Goal: Task Accomplishment & Management: Manage account settings

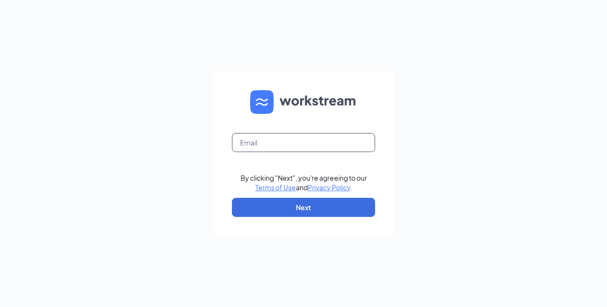
click at [271, 141] on input "text" at bounding box center [303, 142] width 143 height 19
type input "mkkidd@redlobster.com"
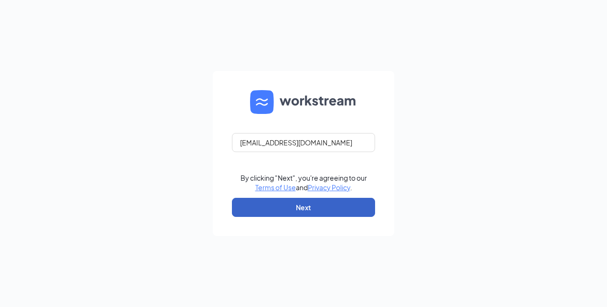
click at [285, 201] on button "Next" at bounding box center [303, 207] width 143 height 19
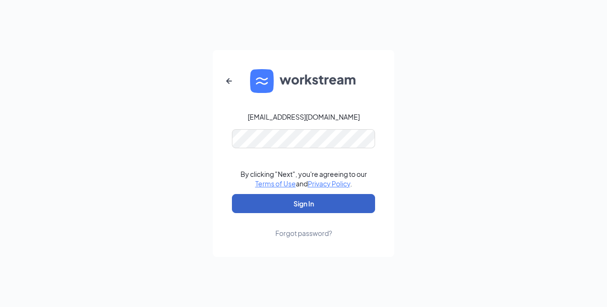
click at [257, 203] on button "Sign In" at bounding box center [303, 203] width 143 height 19
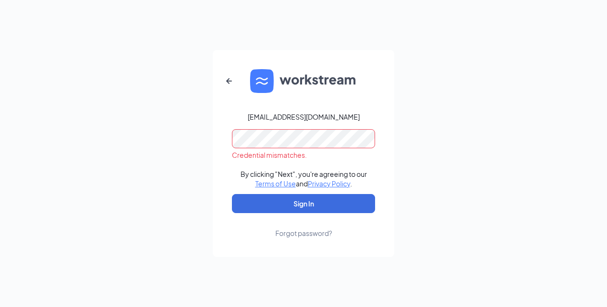
click at [233, 150] on div "Credential mismatches." at bounding box center [303, 144] width 143 height 31
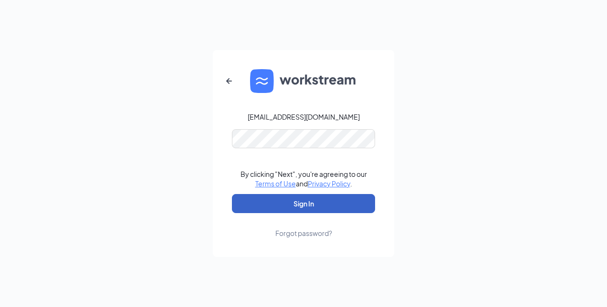
click at [244, 206] on button "Sign In" at bounding box center [303, 203] width 143 height 19
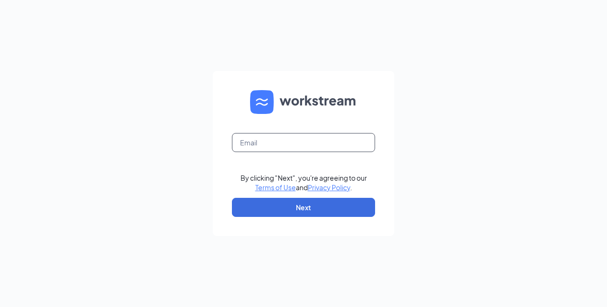
click at [273, 140] on input "text" at bounding box center [303, 142] width 143 height 19
type input "[EMAIL_ADDRESS][DOMAIN_NAME]"
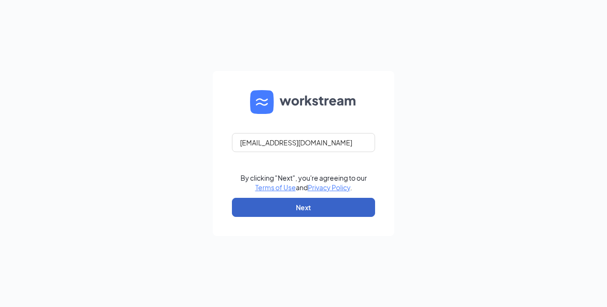
click at [259, 202] on button "Next" at bounding box center [303, 207] width 143 height 19
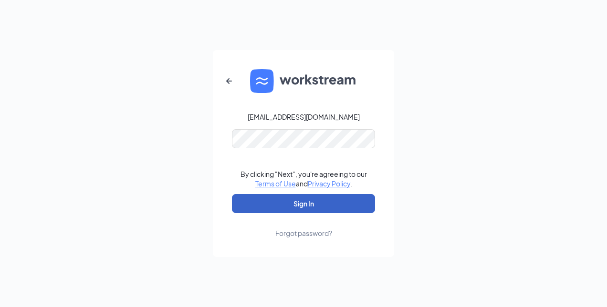
click at [263, 203] on button "Sign In" at bounding box center [303, 203] width 143 height 19
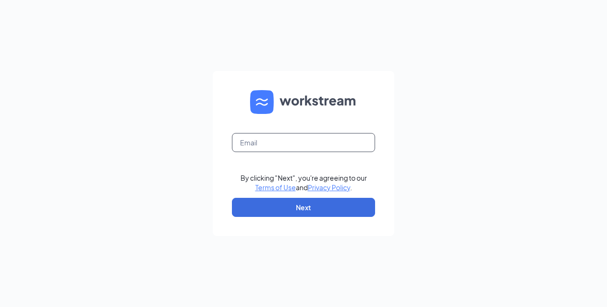
click at [270, 146] on input "text" at bounding box center [303, 142] width 143 height 19
type input "MKidd@redlobster.com"
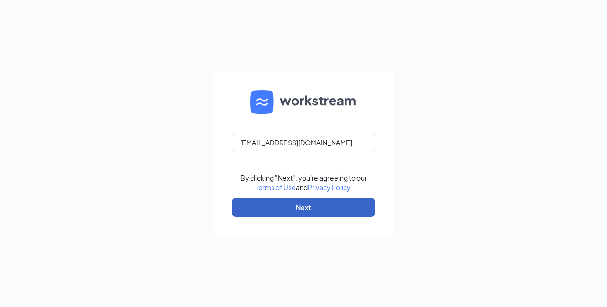
click at [266, 207] on button "Next" at bounding box center [303, 207] width 143 height 19
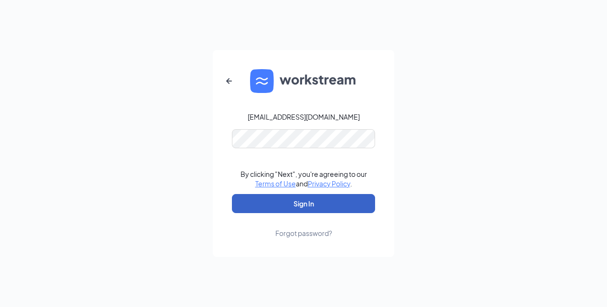
click at [273, 203] on button "Sign In" at bounding box center [303, 203] width 143 height 19
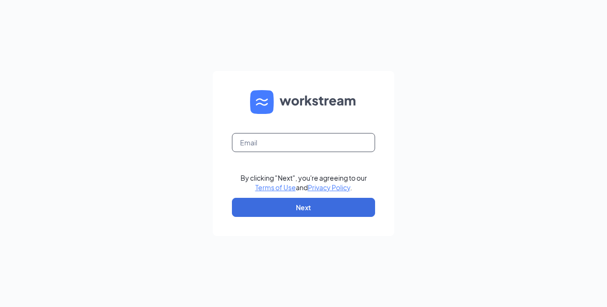
click at [307, 144] on input "text" at bounding box center [303, 142] width 143 height 19
type input "[EMAIL_ADDRESS][DOMAIN_NAME]"
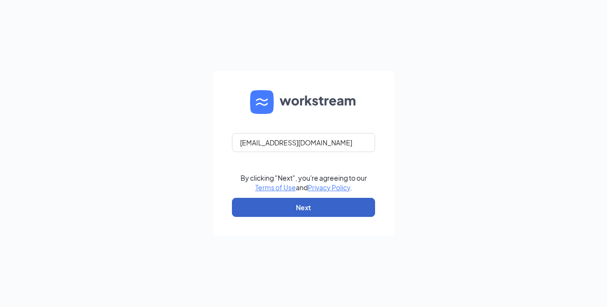
click at [284, 210] on button "Next" at bounding box center [303, 207] width 143 height 19
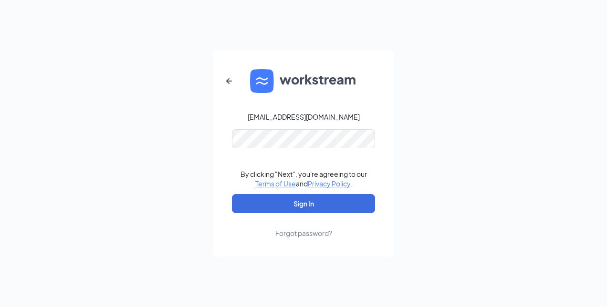
click at [303, 236] on div "Forgot password?" at bounding box center [303, 234] width 57 height 10
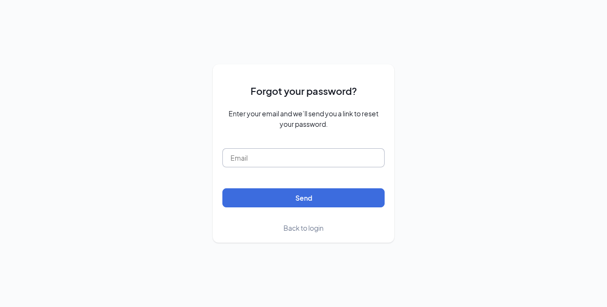
click at [289, 152] on input "text" at bounding box center [303, 157] width 162 height 19
type input "MKidd@redlobster.com"
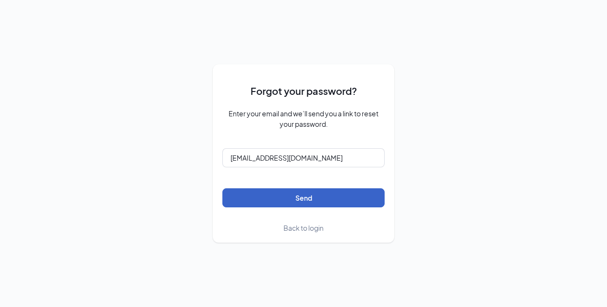
click at [283, 201] on button "Send" at bounding box center [303, 198] width 162 height 19
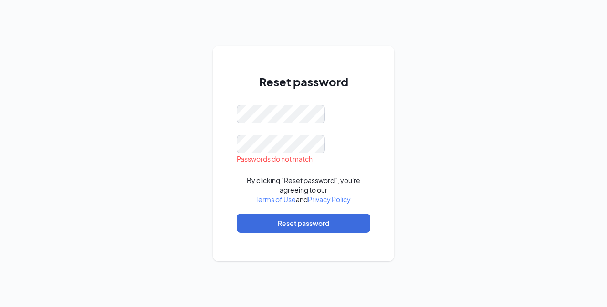
click at [226, 176] on div "Reset password Passwords do not match By clicking "Reset password", you're agre…" at bounding box center [303, 154] width 181 height 216
click at [228, 146] on div "Reset password Passwords do not match By clicking "Reset password", you're agre…" at bounding box center [303, 154] width 181 height 216
click at [220, 174] on div "Reset password Passwords do not match By clicking "Reset password", you're agre…" at bounding box center [303, 154] width 181 height 216
click at [225, 155] on div "Reset password Passwords do not match By clicking "Reset password", you're agre…" at bounding box center [303, 154] width 181 height 216
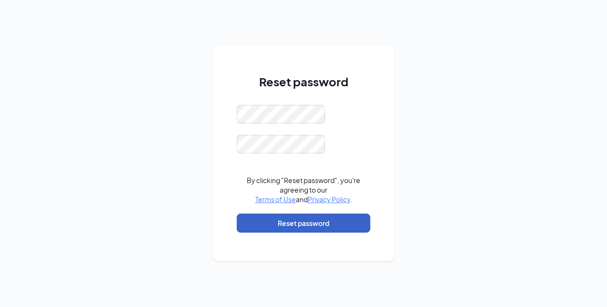
click at [245, 227] on button "Reset password" at bounding box center [304, 223] width 134 height 19
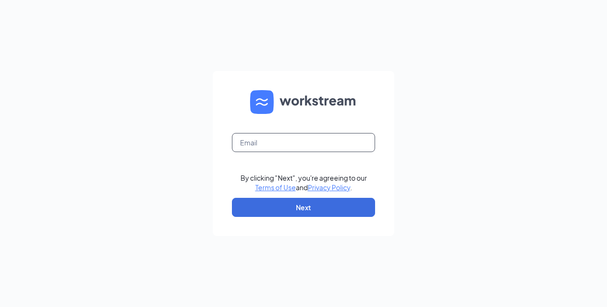
click at [306, 144] on input "text" at bounding box center [303, 142] width 143 height 19
type input "[EMAIL_ADDRESS][DOMAIN_NAME]"
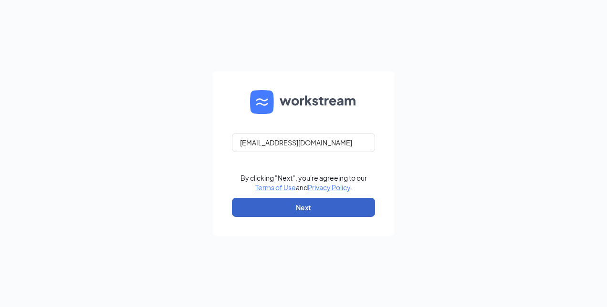
click at [333, 201] on button "Next" at bounding box center [303, 207] width 143 height 19
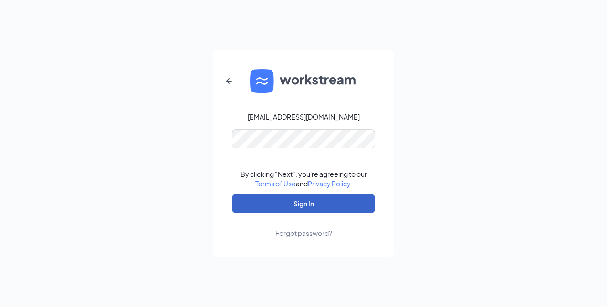
click at [274, 201] on button "Sign In" at bounding box center [303, 203] width 143 height 19
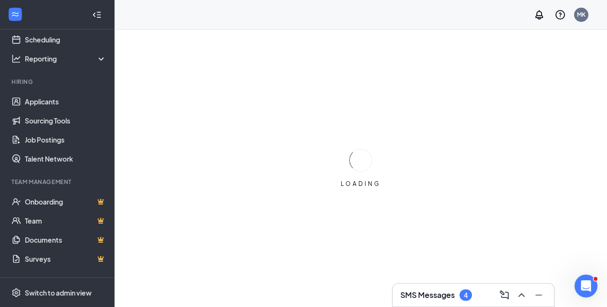
scroll to position [85, 0]
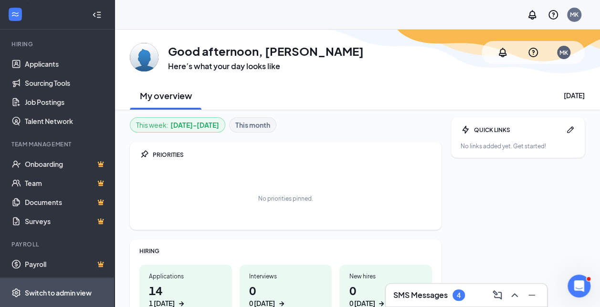
click at [60, 291] on div "Switch to admin view" at bounding box center [58, 293] width 67 height 10
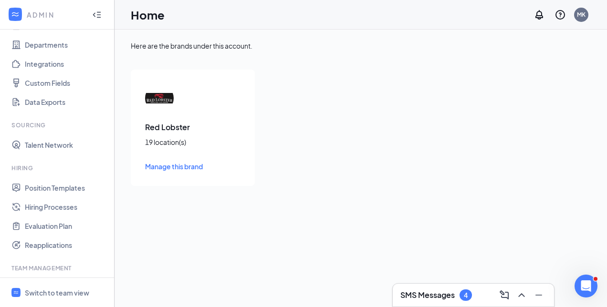
click at [166, 129] on h3 "Red Lobster" at bounding box center [192, 127] width 95 height 11
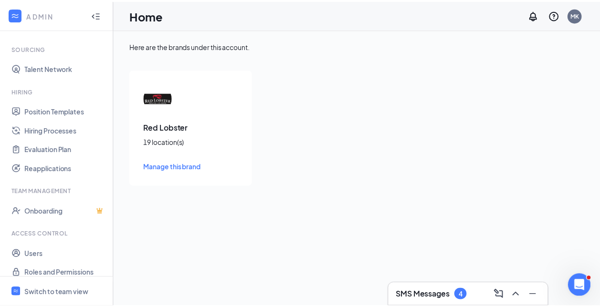
scroll to position [171, 0]
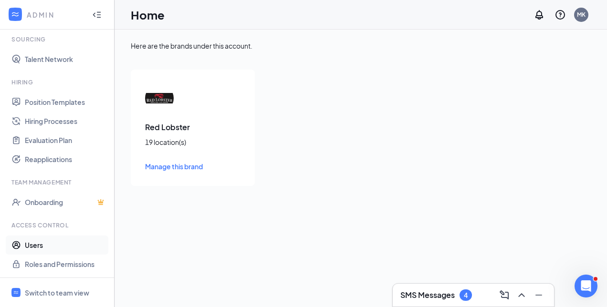
click at [37, 243] on link "Users" at bounding box center [66, 245] width 82 height 19
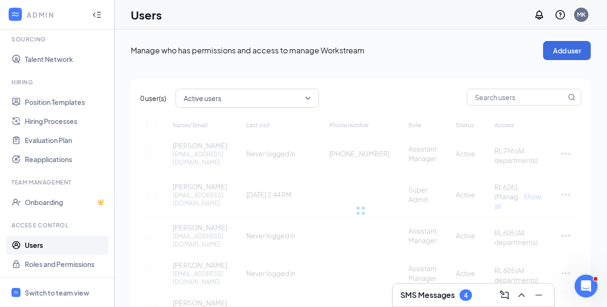
checkbox input "false"
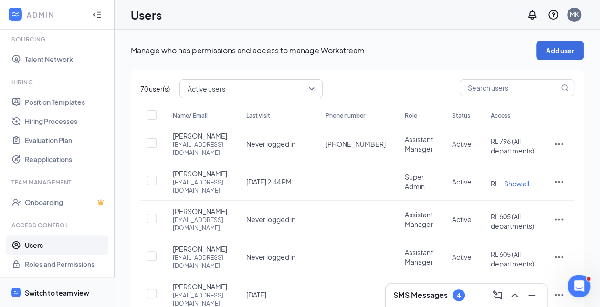
click at [39, 298] on span "Switch to team view" at bounding box center [66, 292] width 82 height 29
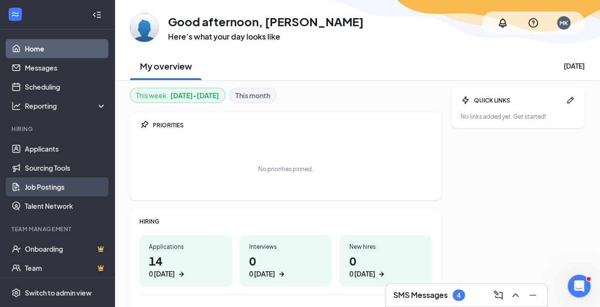
click at [45, 187] on link "Job Postings" at bounding box center [66, 187] width 82 height 19
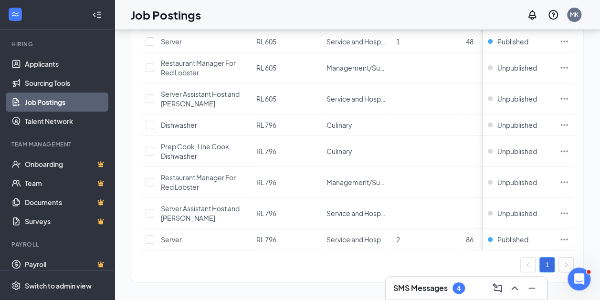
scroll to position [216, 0]
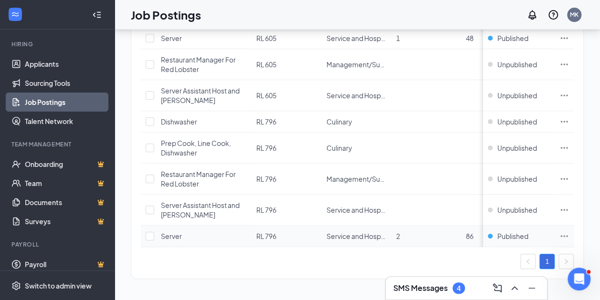
click at [569, 232] on icon "Ellipses" at bounding box center [565, 237] width 10 height 10
click at [149, 232] on input "checkbox" at bounding box center [150, 236] width 9 height 9
checkbox input "true"
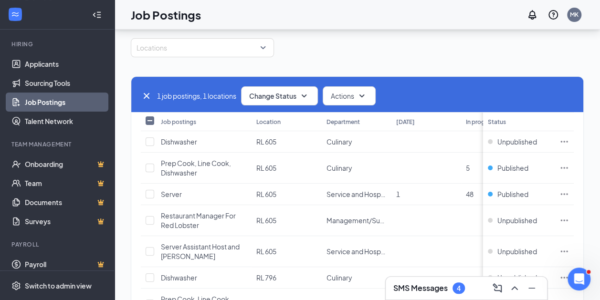
scroll to position [0, 0]
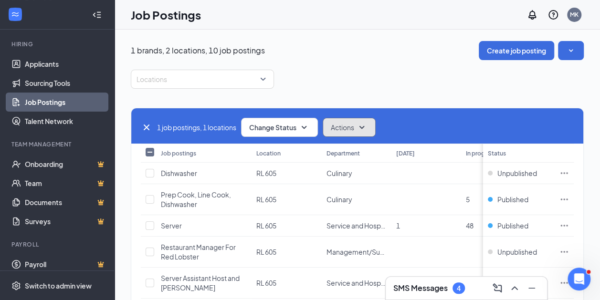
click at [368, 126] on icon "SmallChevronDown" at bounding box center [361, 127] width 11 height 11
click at [368, 126] on icon "SmallChevronUp" at bounding box center [361, 127] width 11 height 11
click at [310, 125] on icon "SmallChevronDown" at bounding box center [303, 127] width 11 height 11
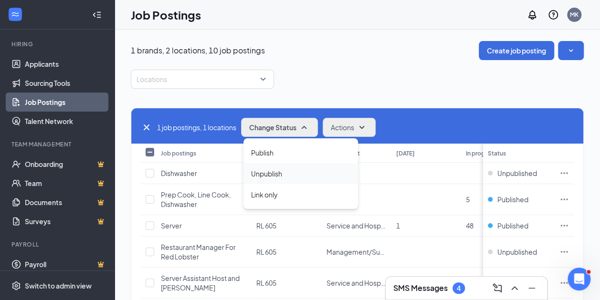
click at [271, 175] on span "Unpublish" at bounding box center [266, 174] width 31 height 11
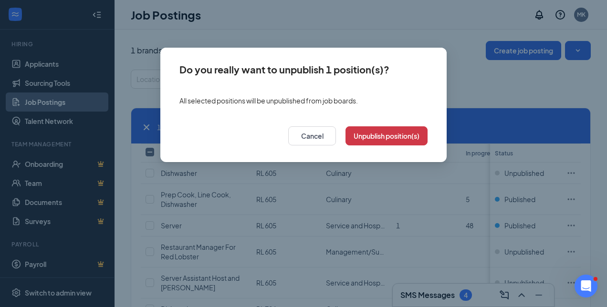
click at [271, 175] on div "Do you really want to unpublish 1 position(s)? All selected positions will be u…" at bounding box center [303, 153] width 607 height 307
click at [368, 142] on button "Unpublish position(s)" at bounding box center [387, 136] width 82 height 19
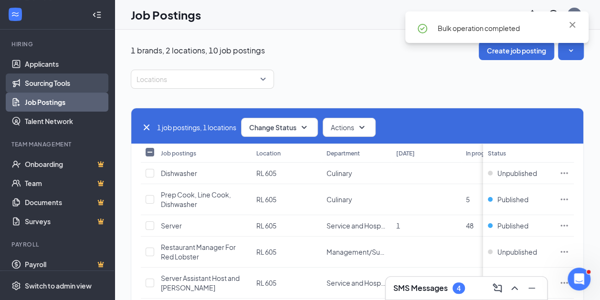
click at [45, 85] on link "Sourcing Tools" at bounding box center [66, 83] width 82 height 19
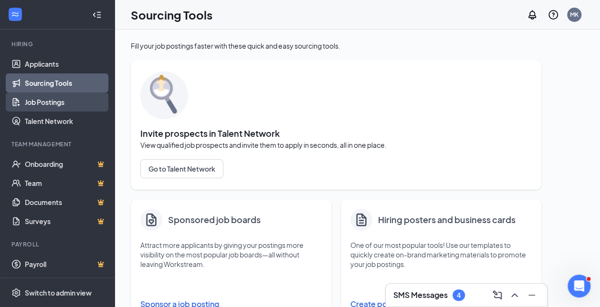
click at [40, 100] on link "Job Postings" at bounding box center [66, 102] width 82 height 19
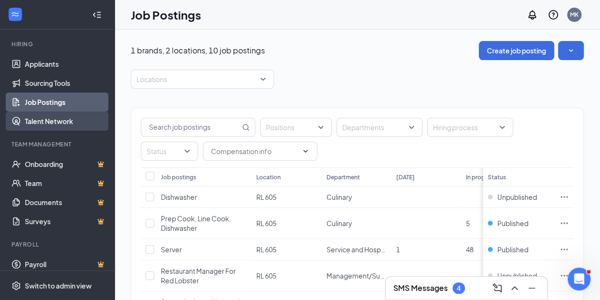
click at [39, 122] on link "Talent Network" at bounding box center [66, 121] width 82 height 19
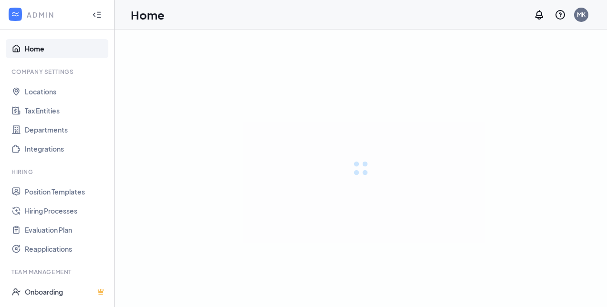
click at [56, 295] on link "Onboarding" at bounding box center [66, 292] width 82 height 19
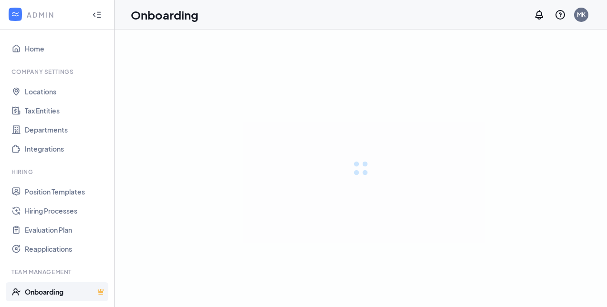
click at [73, 212] on ul "Home Company Settings Locations Tax Entities Departments Integrations Hiring Po…" at bounding box center [57, 199] width 114 height 338
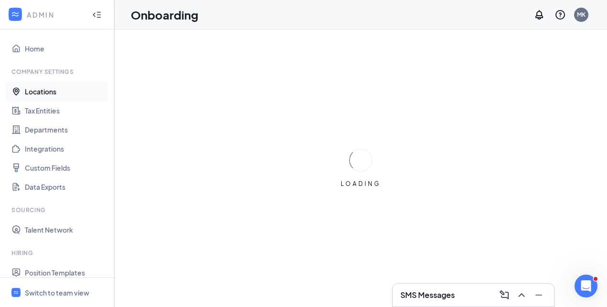
click at [42, 90] on link "Locations" at bounding box center [66, 91] width 82 height 19
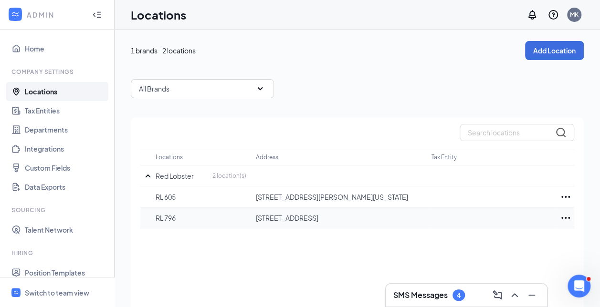
click at [561, 216] on icon "Ellipses" at bounding box center [565, 217] width 11 height 11
click at [493, 269] on p "Delete" at bounding box center [523, 268] width 80 height 10
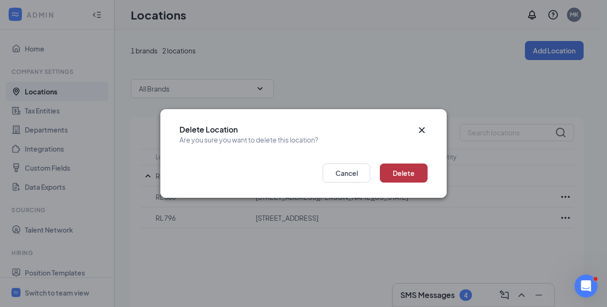
click at [410, 175] on button "Delete" at bounding box center [404, 173] width 48 height 19
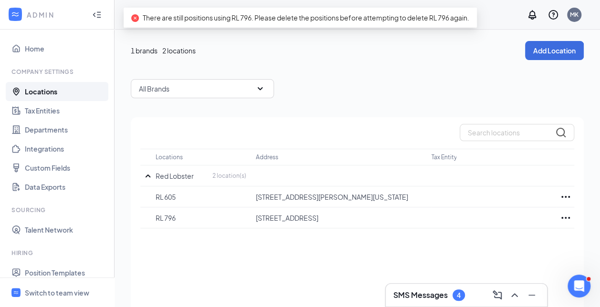
click at [411, 45] on div "1 brands 2 locations" at bounding box center [328, 50] width 394 height 11
click at [456, 295] on div "4" at bounding box center [459, 295] width 12 height 11
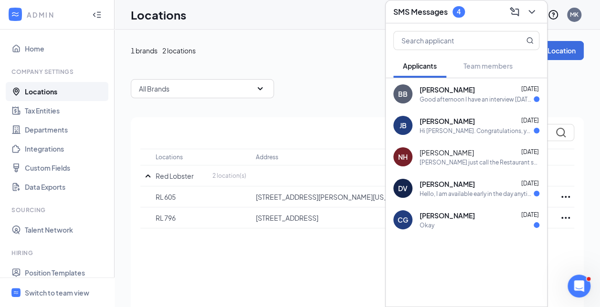
click at [570, 239] on div "Locations Address Tax Entity Red Lobster 2 location(s) RL [STREET_ADDRESS][PERS…" at bounding box center [357, 225] width 453 height 217
click at [576, 286] on icon "Open Intercom Messenger" at bounding box center [578, 285] width 16 height 16
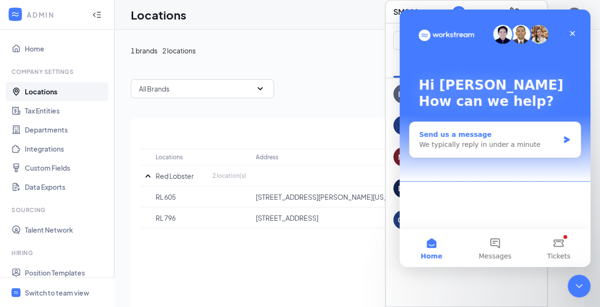
click at [466, 142] on div "We typically reply in under a minute" at bounding box center [489, 145] width 140 height 10
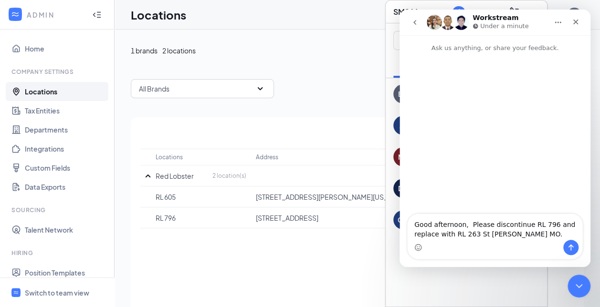
type textarea "Good afternoon, Please discontinue RL 796 and replace with RL 263 St [PERSON_NA…"
